Goal: Task Accomplishment & Management: Manage account settings

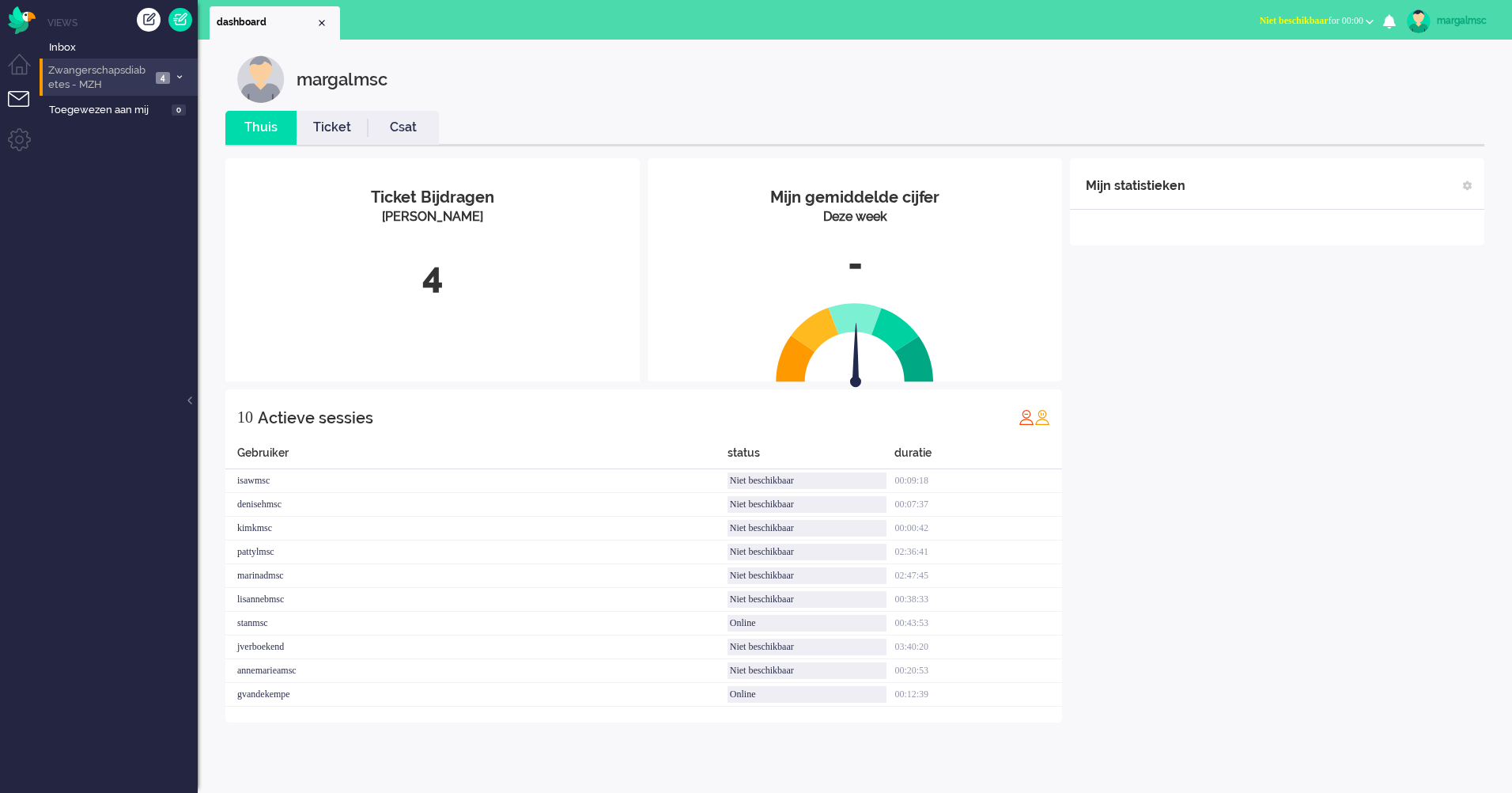
click at [103, 78] on span "Zwangerschapsdiabetes - MZH" at bounding box center [98, 77] width 105 height 29
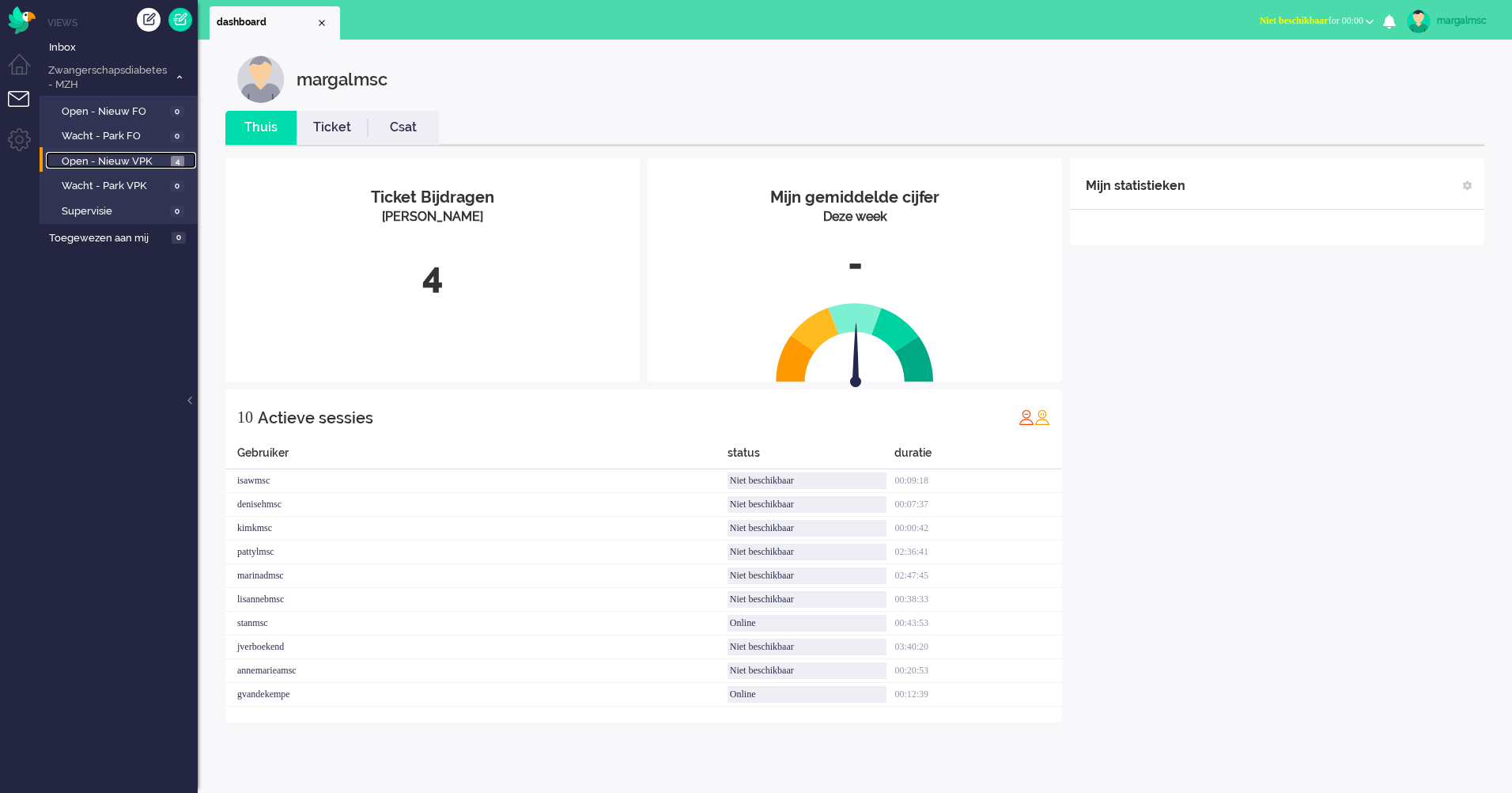
click at [114, 153] on link "Open - Nieuw VPK 4" at bounding box center [120, 160] width 150 height 18
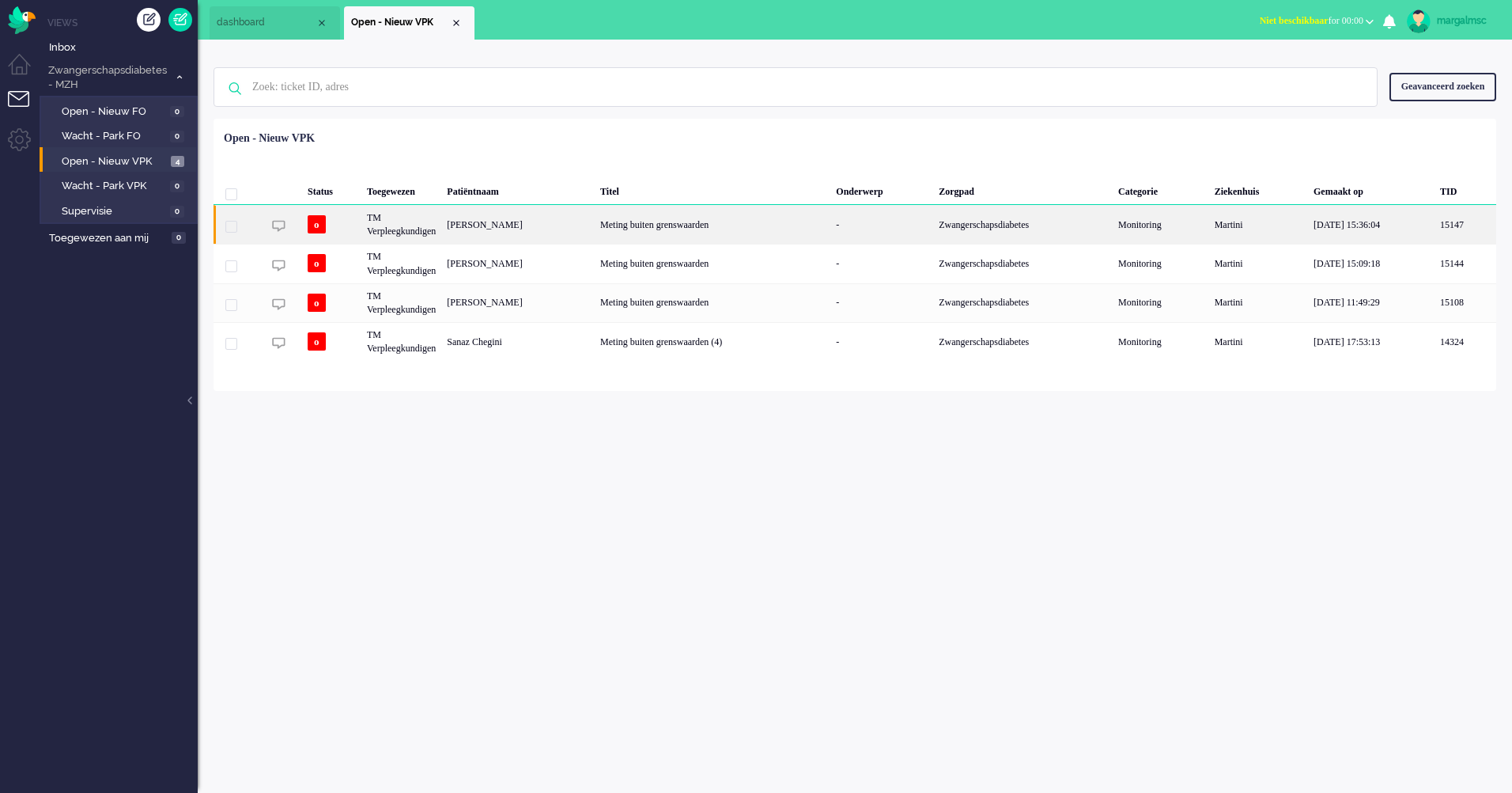
click at [522, 230] on div "[PERSON_NAME]" at bounding box center [518, 225] width 154 height 39
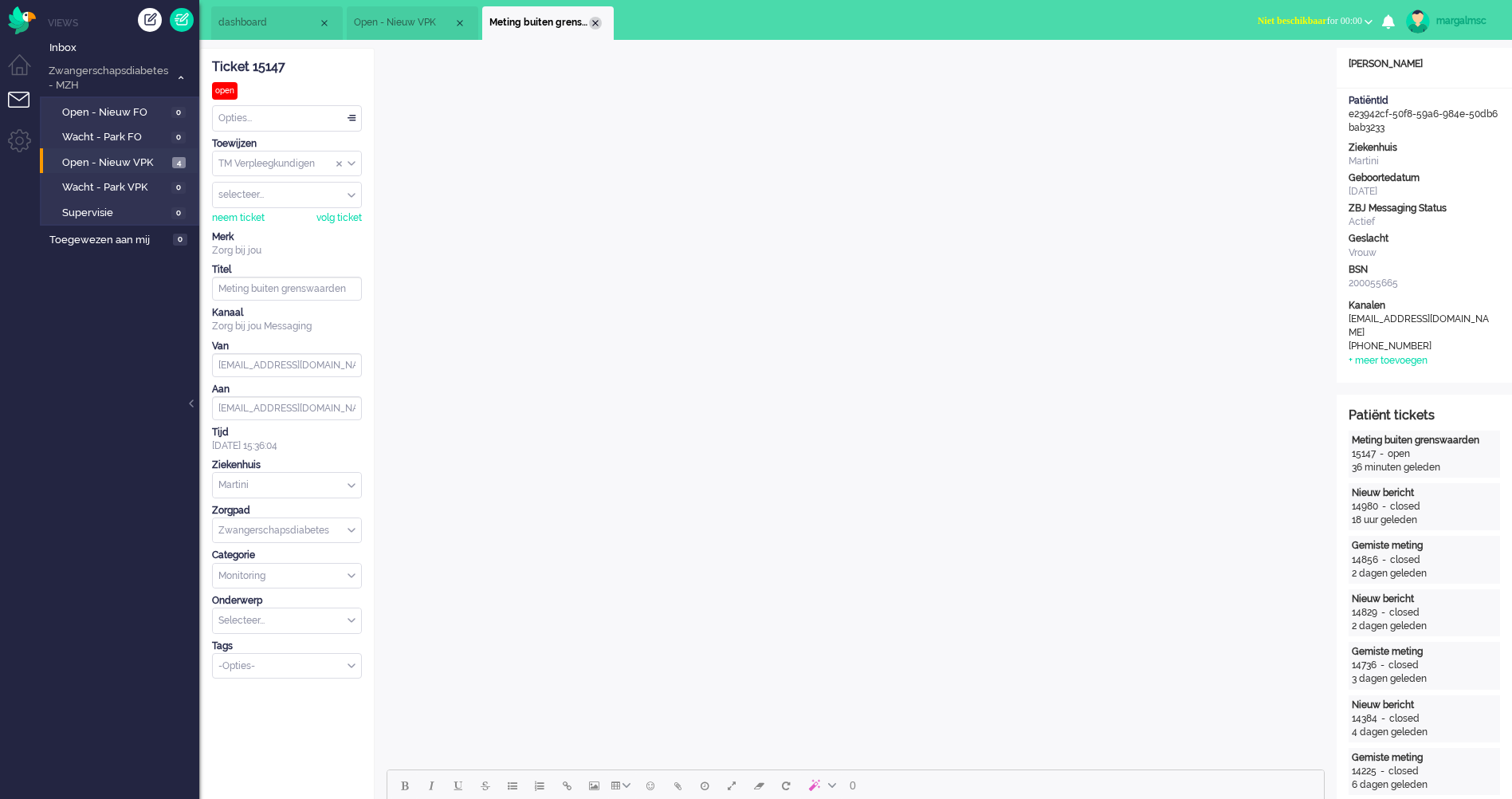
click at [589, 25] on div "Close tab" at bounding box center [595, 23] width 13 height 13
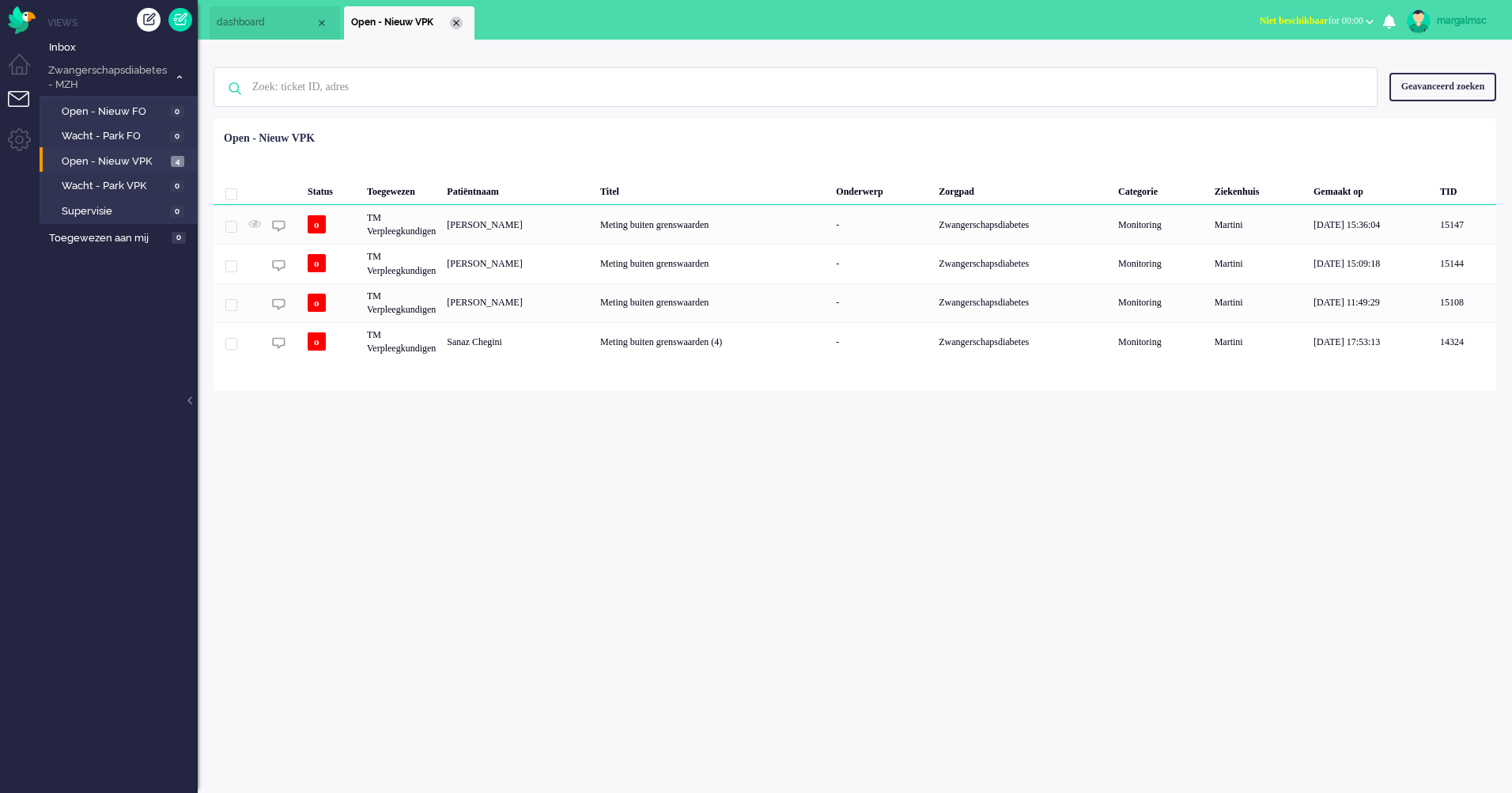
click at [458, 21] on div "Close tab" at bounding box center [456, 23] width 13 height 13
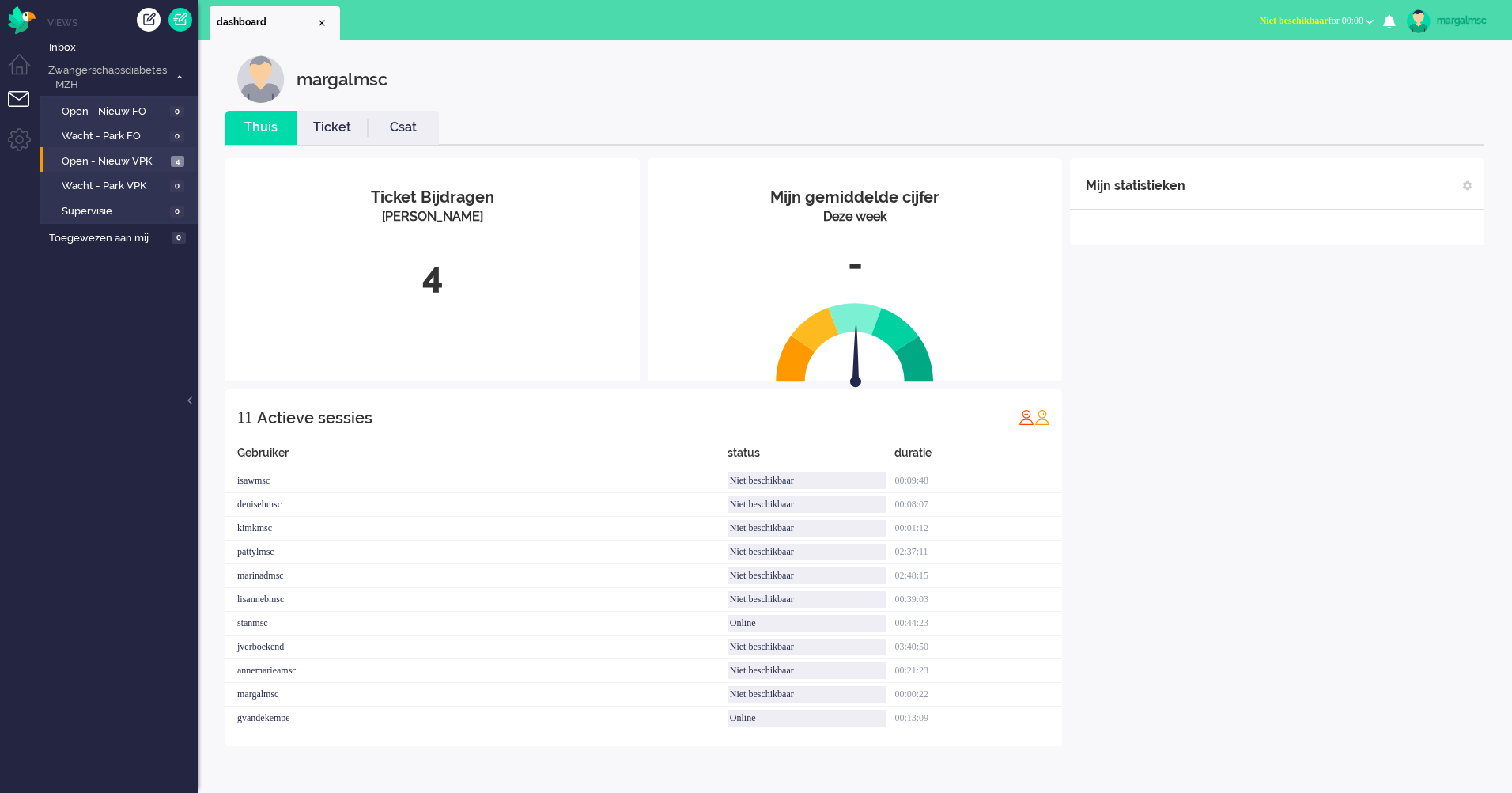
click at [1470, 21] on div "margalmsc" at bounding box center [1467, 21] width 60 height 16
click at [1406, 133] on link "Uitloggen" at bounding box center [1449, 127] width 109 height 16
